Goal: Task Accomplishment & Management: Use online tool/utility

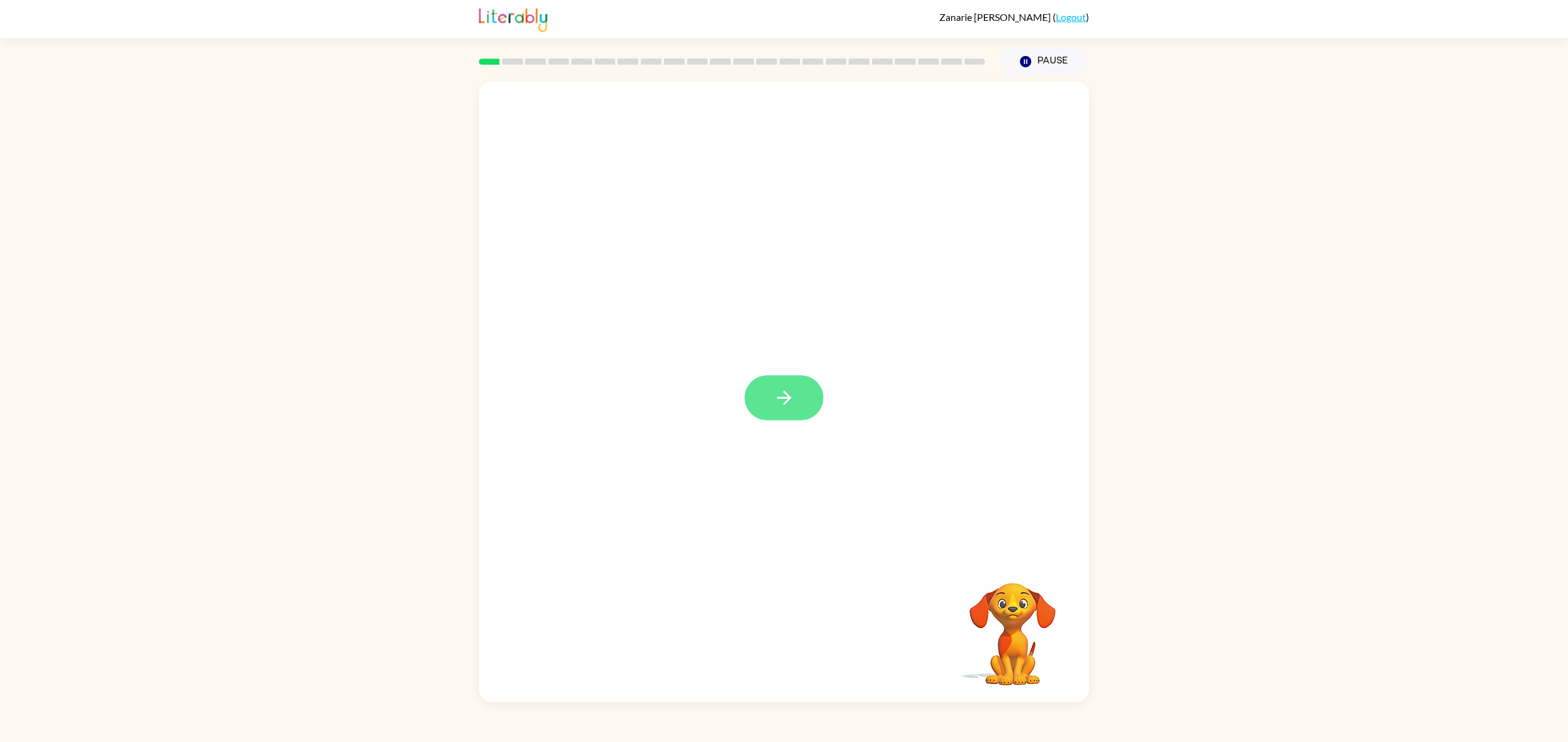
click at [798, 378] on button "button" at bounding box center [784, 397] width 79 height 45
click at [791, 593] on icon "button" at bounding box center [784, 594] width 22 height 22
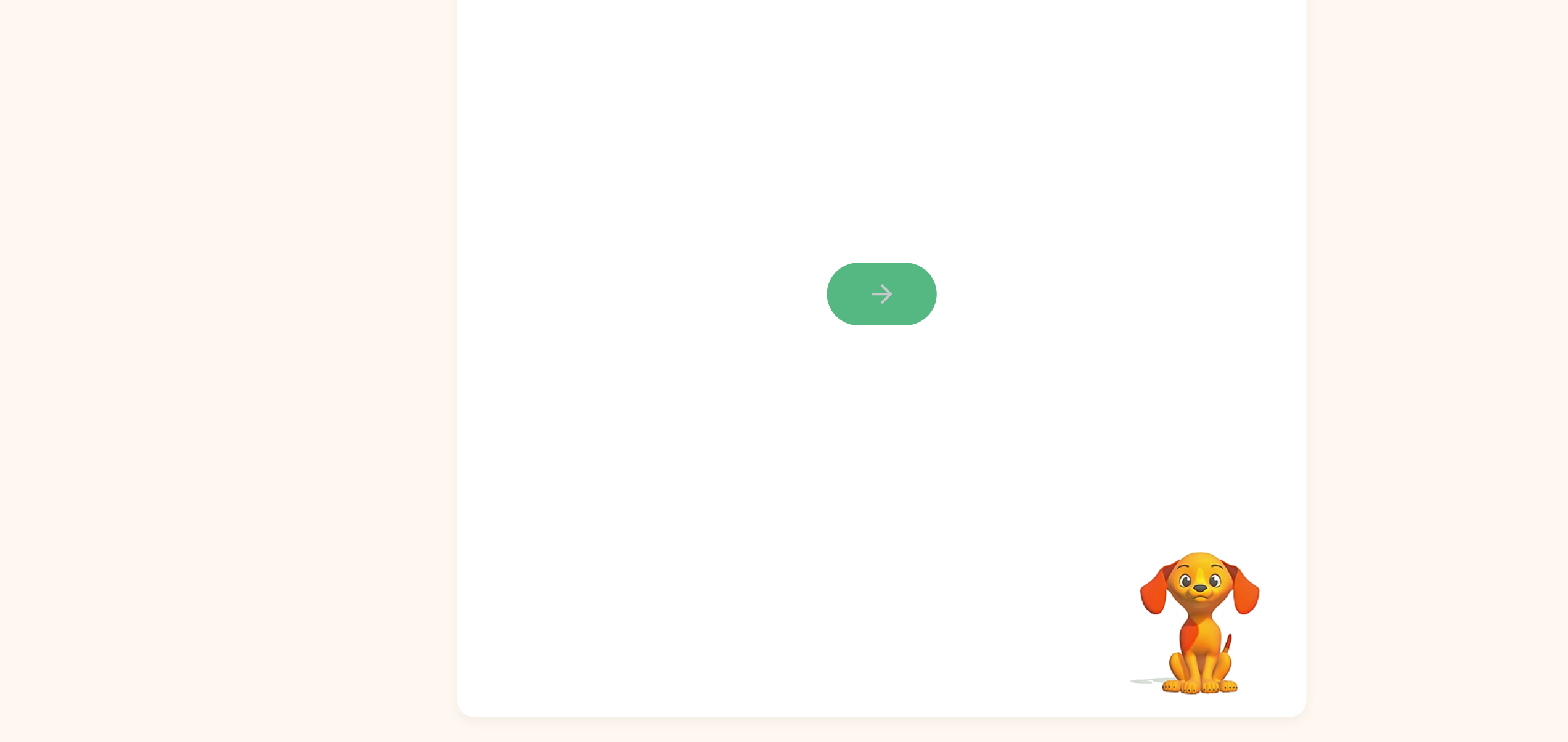
click at [812, 397] on button "button" at bounding box center [784, 397] width 79 height 45
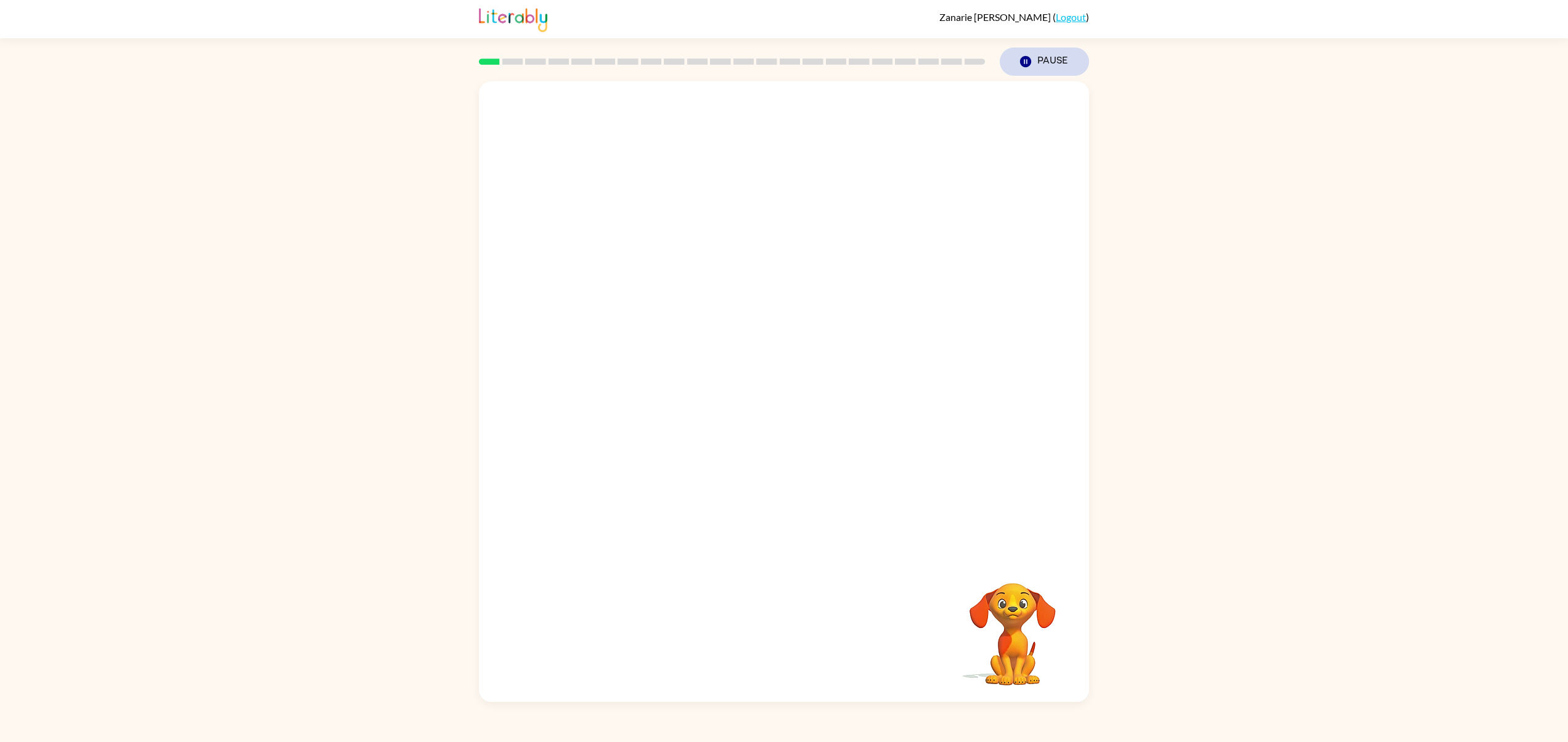
click at [1050, 50] on button "Pause Pause" at bounding box center [1044, 61] width 89 height 28
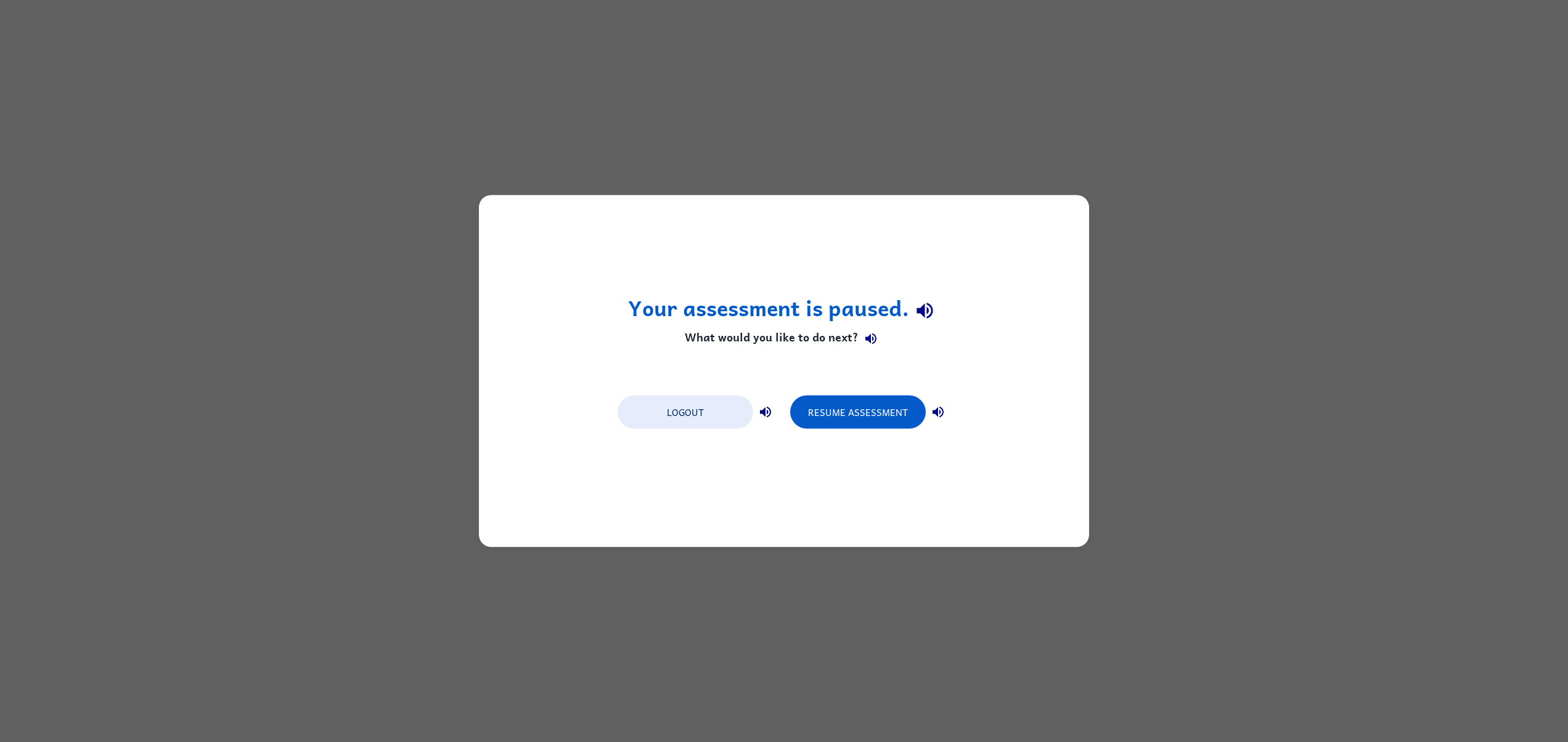
click at [926, 304] on icon "button" at bounding box center [924, 310] width 22 height 22
click at [915, 321] on button "button" at bounding box center [924, 309] width 31 height 31
click at [919, 305] on icon "button" at bounding box center [924, 310] width 22 height 22
click at [926, 297] on button "button" at bounding box center [924, 309] width 31 height 31
click at [875, 341] on icon "button" at bounding box center [871, 338] width 14 height 14
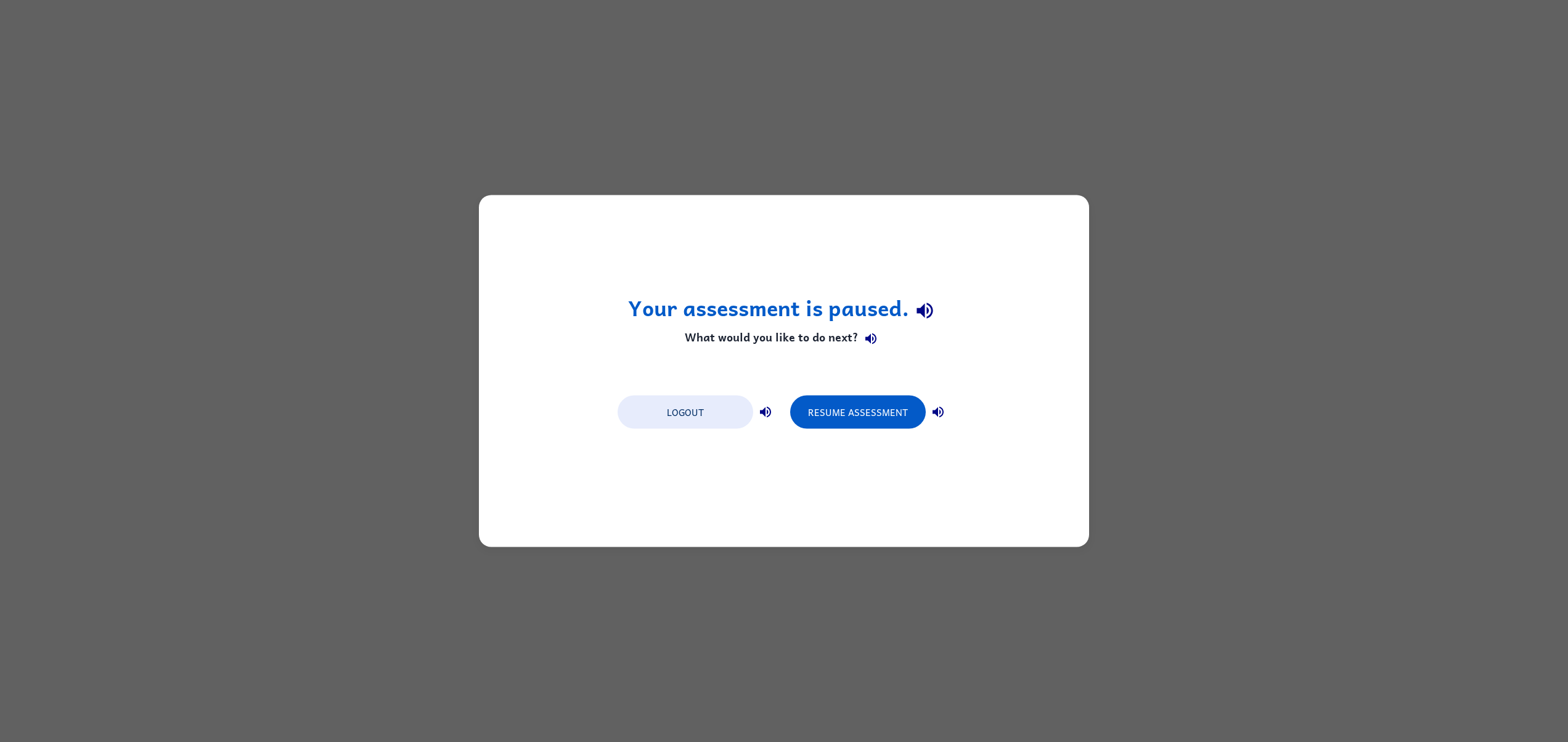
click at [940, 412] on icon "button" at bounding box center [938, 412] width 14 height 14
click at [762, 414] on icon "button" at bounding box center [766, 412] width 14 height 14
click at [1009, 186] on div "Your assessment is paused. What would you like to do next? Logout Resume Assess…" at bounding box center [784, 371] width 1568 height 742
click at [705, 405] on button "Logout" at bounding box center [685, 413] width 135 height 34
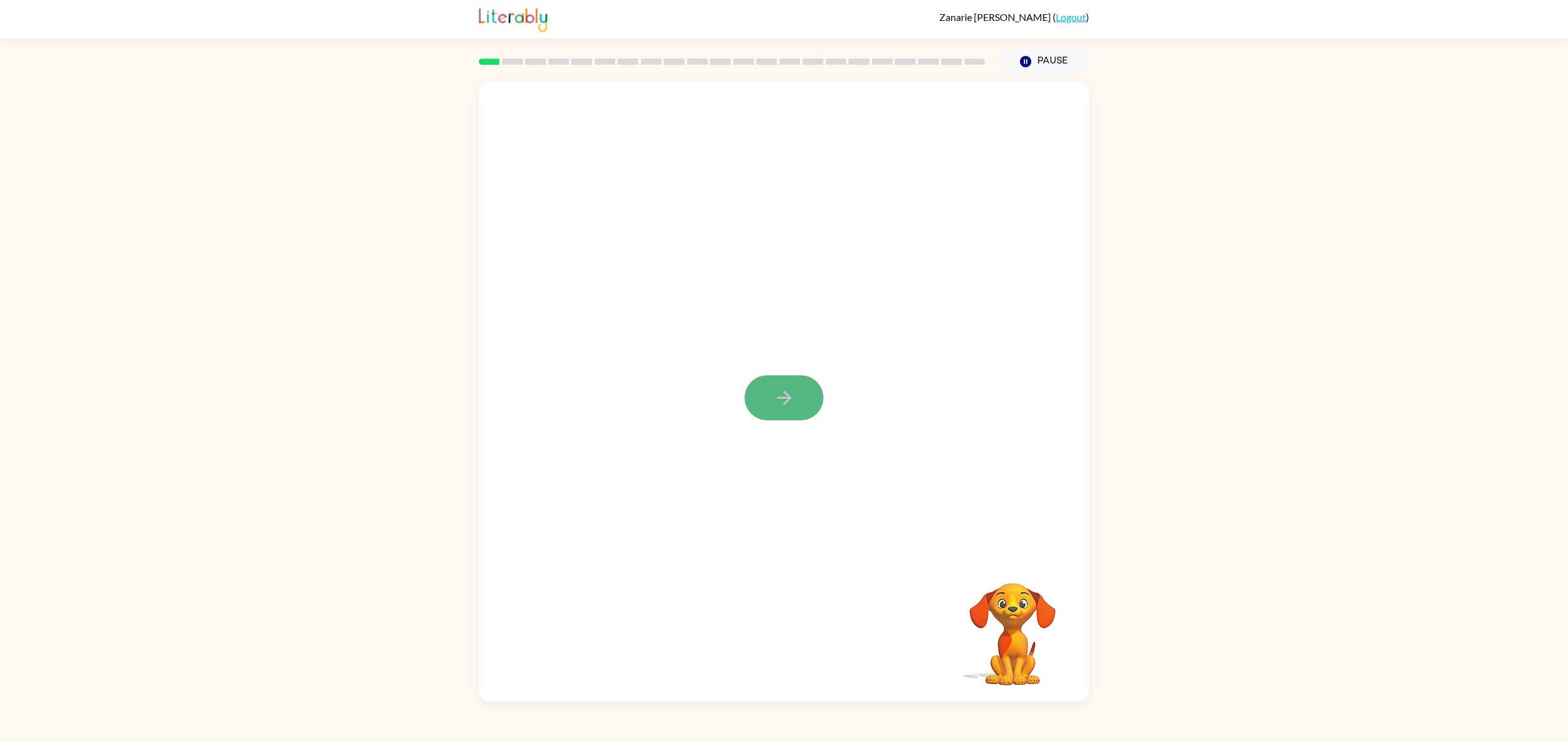
click at [801, 388] on button "button" at bounding box center [784, 397] width 79 height 45
click at [802, 587] on button "button" at bounding box center [784, 594] width 79 height 45
click at [802, 583] on div at bounding box center [784, 595] width 585 height 191
click at [1011, 554] on button "button" at bounding box center [1012, 566] width 31 height 31
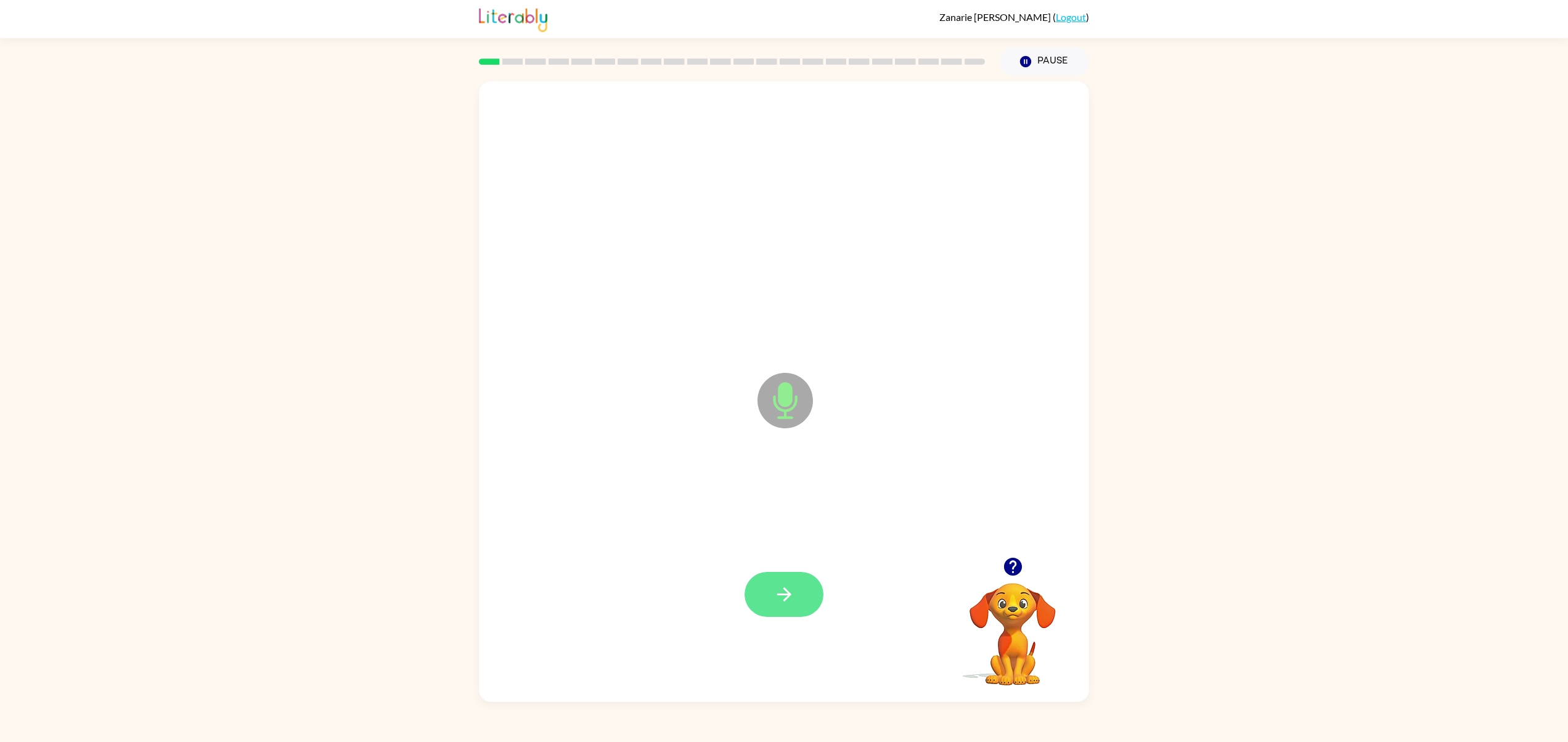
click at [787, 593] on icon "button" at bounding box center [784, 595] width 14 height 14
click at [784, 587] on icon "button" at bounding box center [784, 595] width 14 height 14
click at [807, 575] on button "button" at bounding box center [784, 594] width 79 height 45
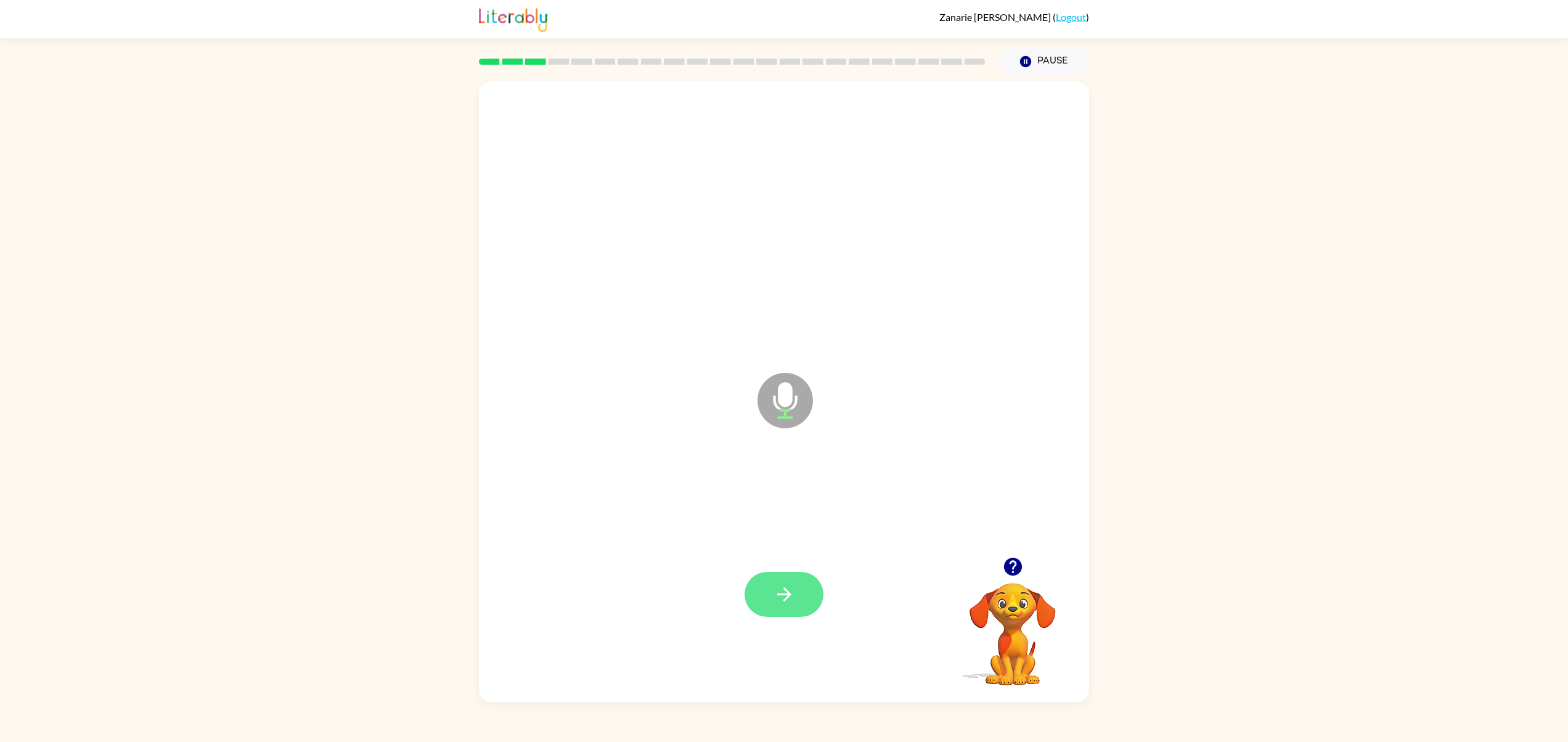
click at [798, 585] on button "button" at bounding box center [784, 594] width 79 height 45
click at [988, 611] on video "Your browser must support playing .mp4 files to use Literably. Please try using…" at bounding box center [1012, 625] width 123 height 123
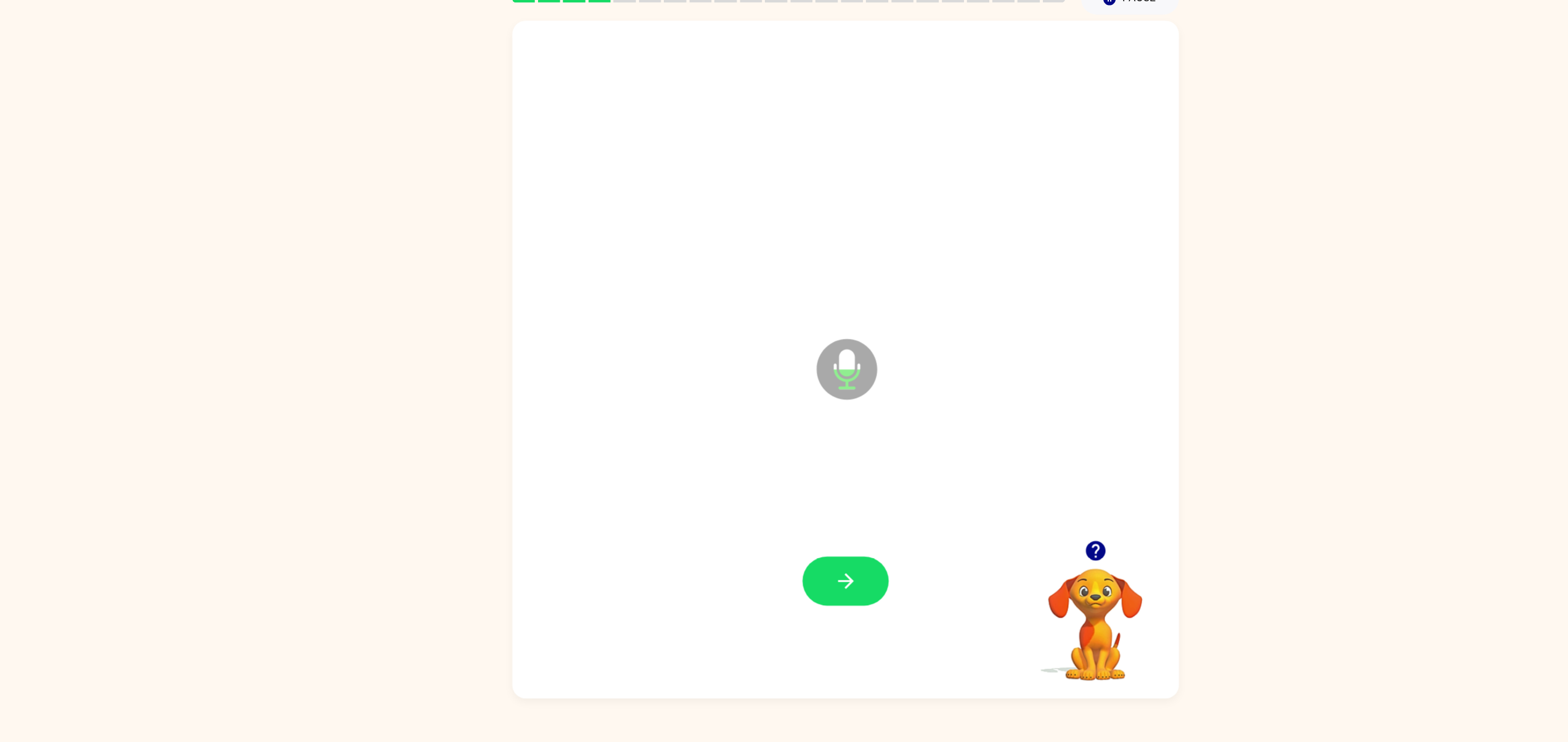
click at [1081, 414] on div "Microphone The Microphone is here when it is your turn to talk" at bounding box center [783, 391] width 610 height 620
click at [1002, 575] on icon "button" at bounding box center [1012, 566] width 22 height 22
click at [785, 607] on button "button" at bounding box center [784, 594] width 79 height 45
click at [809, 631] on div at bounding box center [784, 595] width 585 height 191
click at [814, 587] on div at bounding box center [784, 594] width 79 height 45
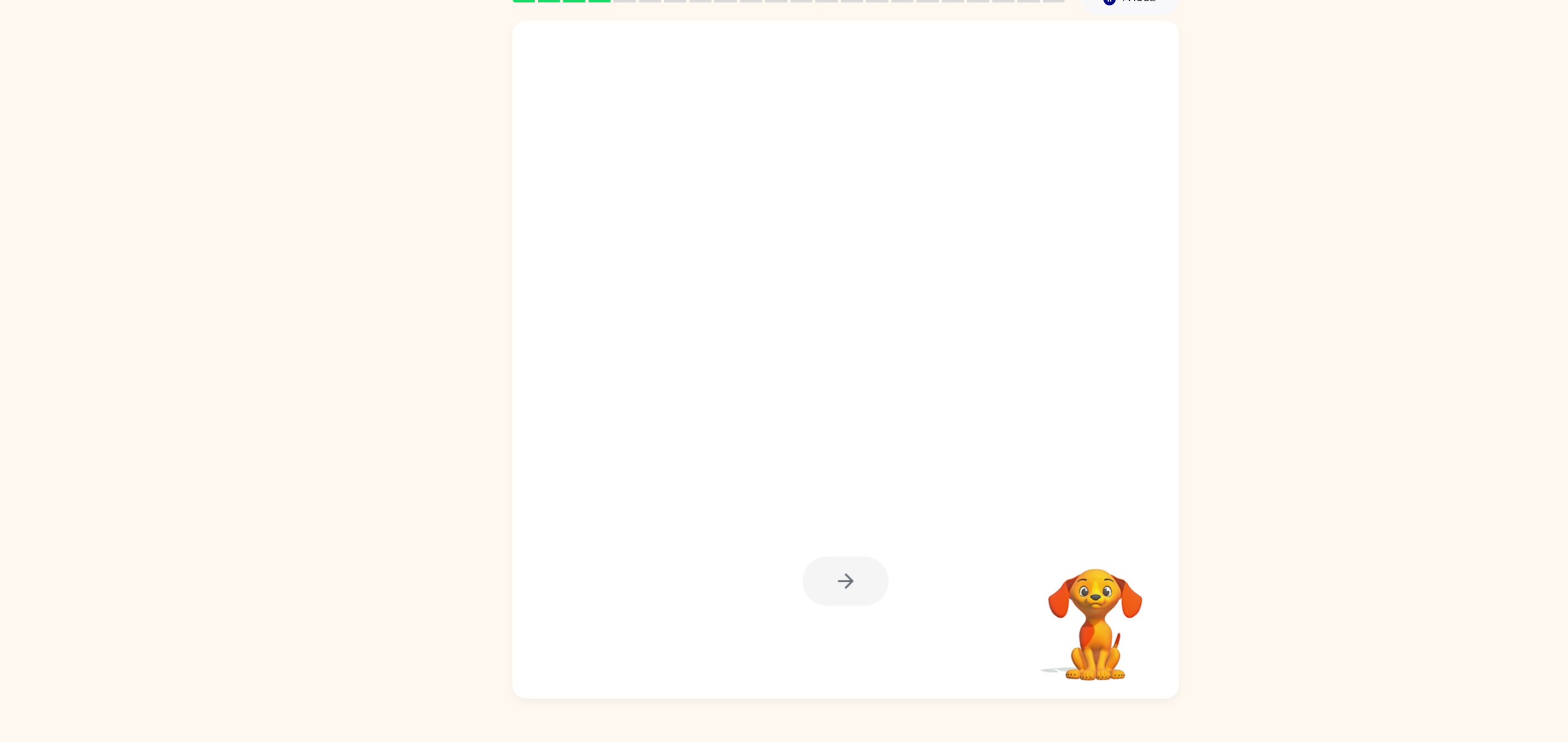
click at [796, 607] on div at bounding box center [784, 594] width 79 height 45
click at [800, 596] on button "button" at bounding box center [784, 594] width 79 height 45
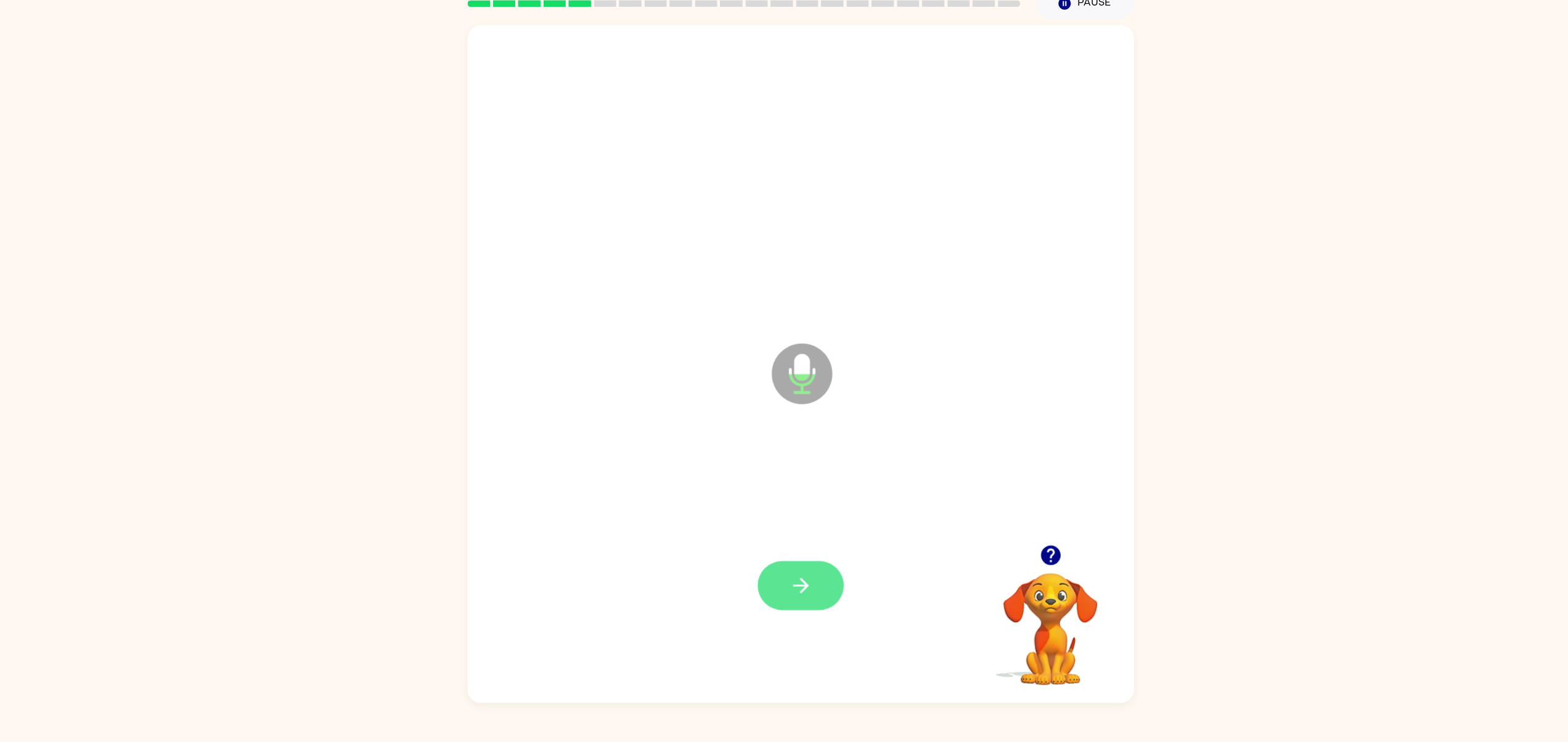
click at [800, 575] on button "button" at bounding box center [784, 594] width 79 height 45
click at [782, 611] on div at bounding box center [784, 594] width 79 height 45
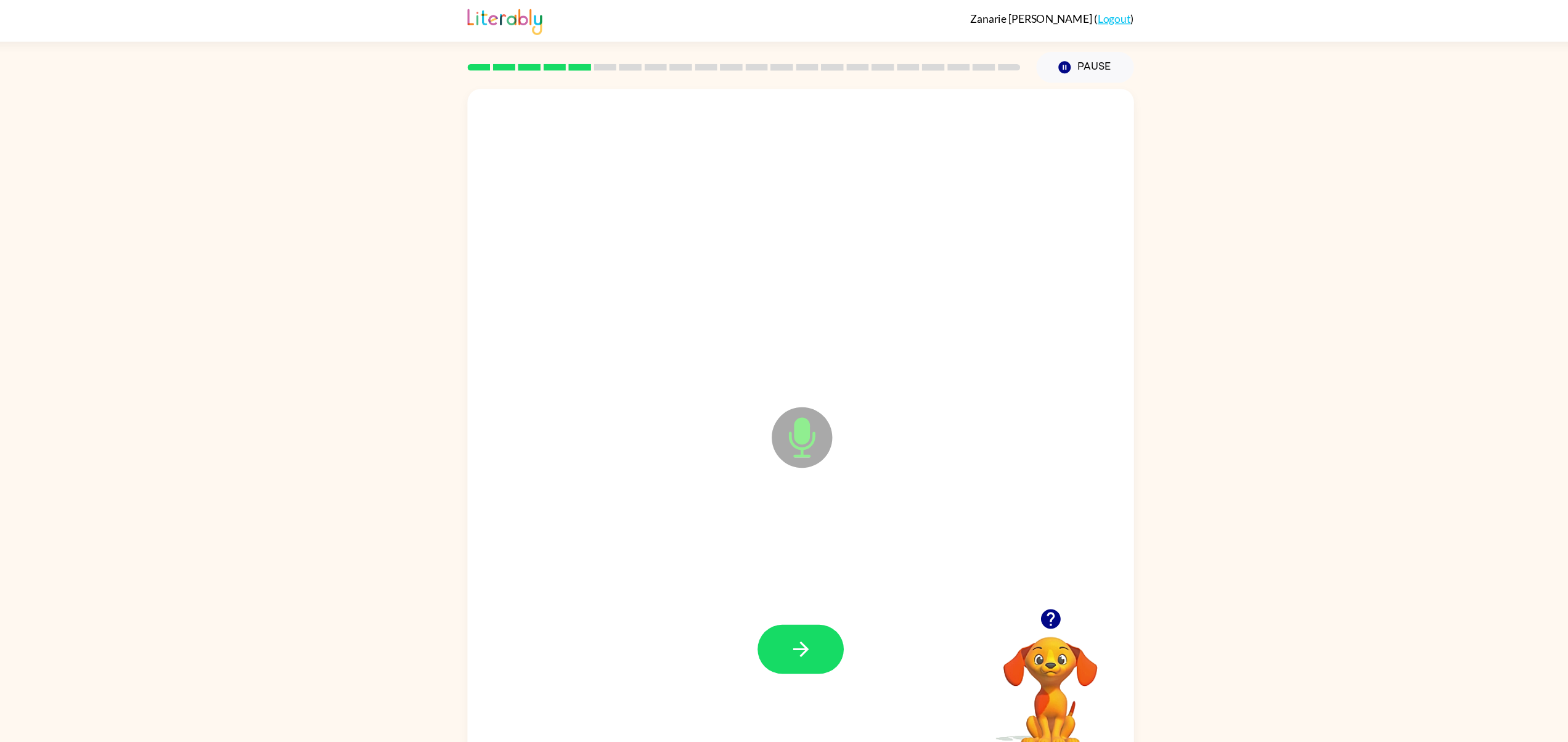
click at [871, 559] on div at bounding box center [784, 595] width 585 height 191
click at [780, 615] on button "button" at bounding box center [784, 594] width 79 height 45
click at [775, 599] on icon "button" at bounding box center [784, 594] width 22 height 22
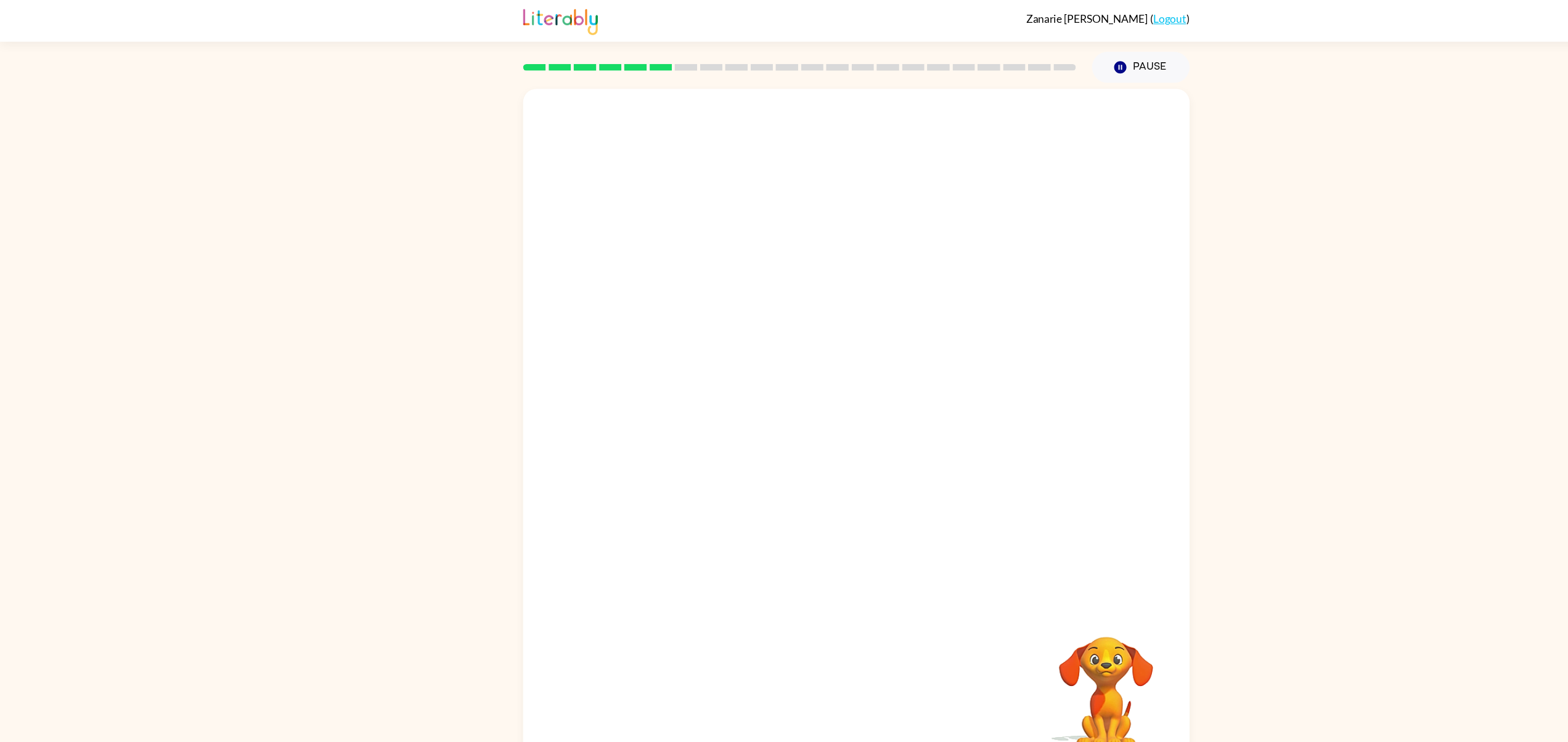
click at [584, 63] on rect at bounding box center [582, 62] width 21 height 6
click at [792, 583] on icon "button" at bounding box center [784, 594] width 22 height 22
